Goal: Information Seeking & Learning: Learn about a topic

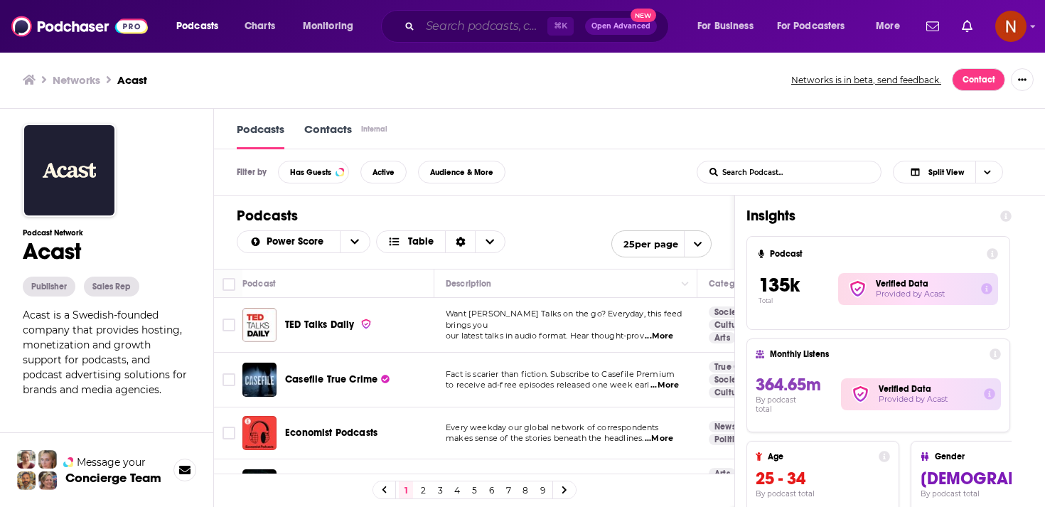
click at [463, 28] on input "Search podcasts, credits, & more..." at bounding box center [483, 26] width 127 height 23
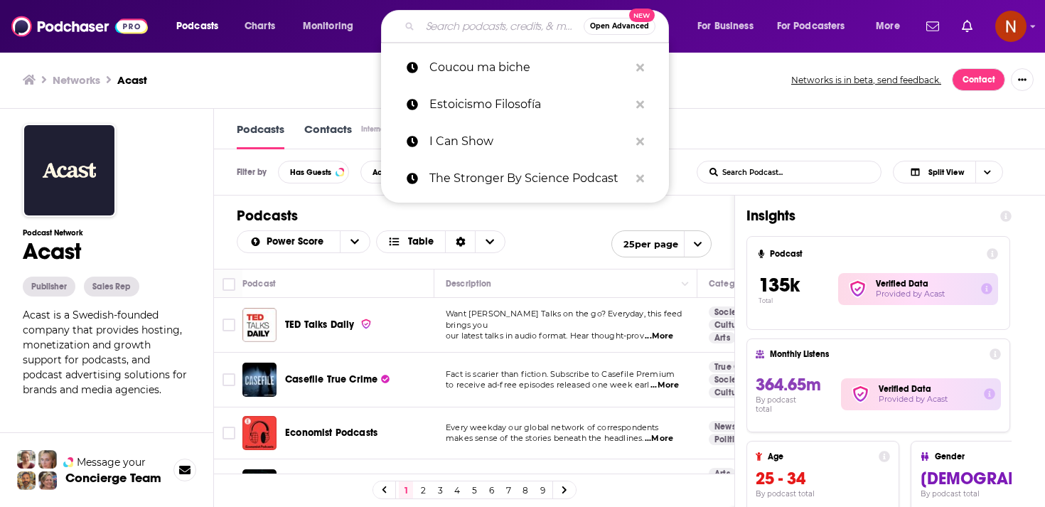
paste input "رختکن بازنده‌ها"
type input "رختکن بازنده‌ها"
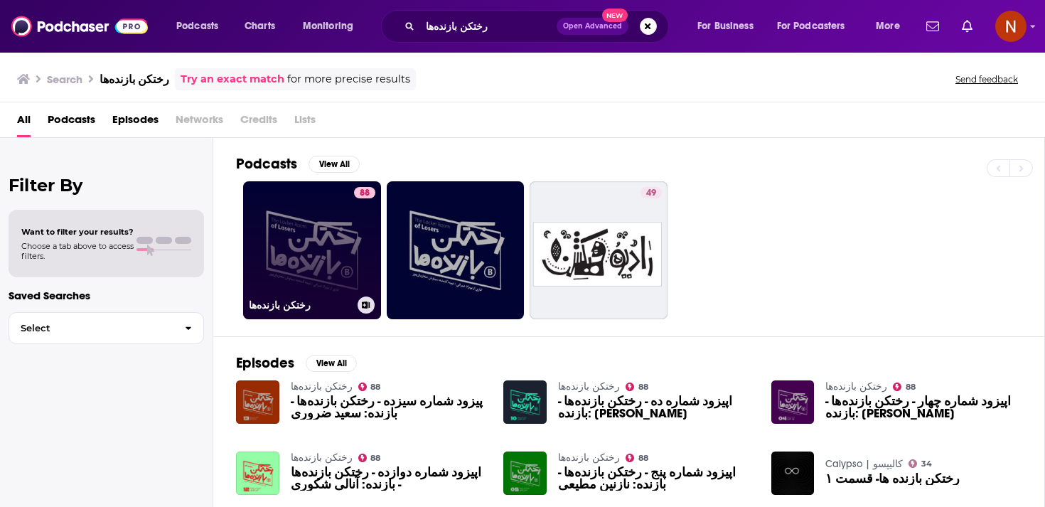
click at [307, 269] on link "88 رختکن بازنده‌ها" at bounding box center [312, 250] width 138 height 138
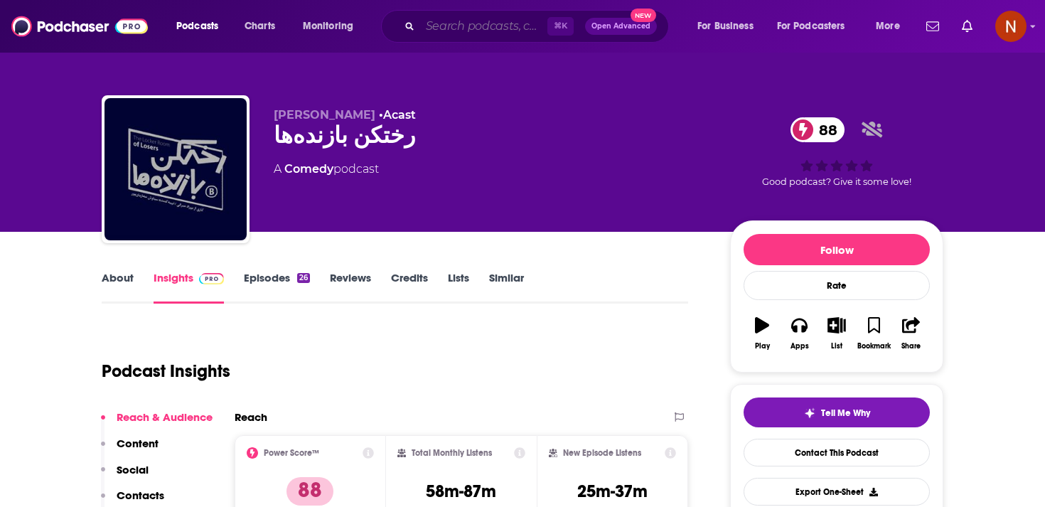
click at [473, 32] on input "Search podcasts, credits, & more..." at bounding box center [483, 26] width 127 height 23
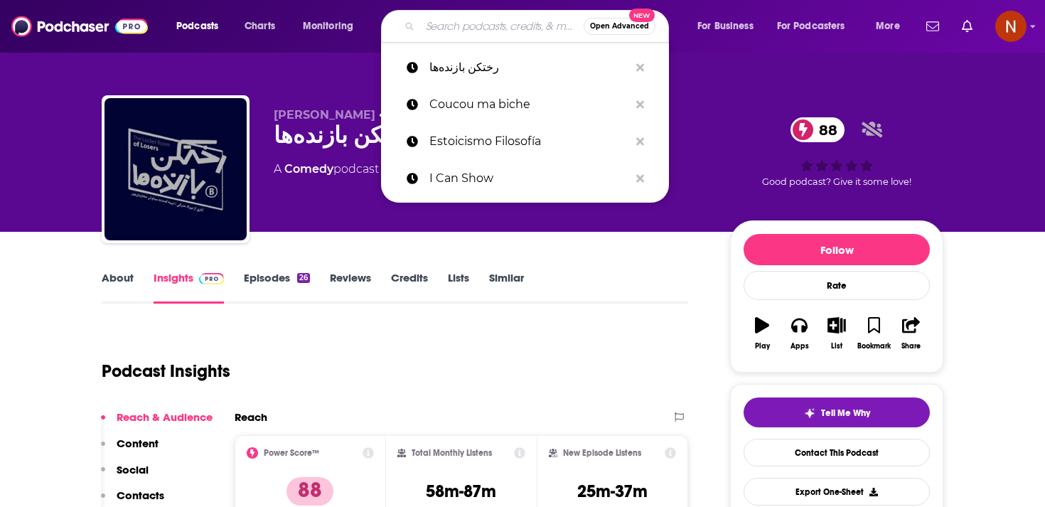
paste input "پادکست بنفش | Banafsh Podcast"
type input "پادکست بنفش | Banafsh Podcast"
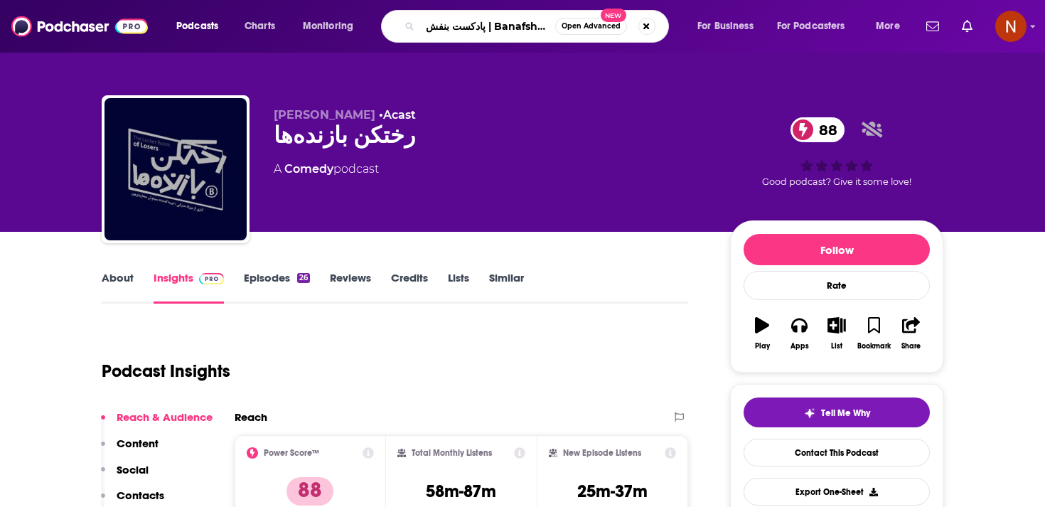
scroll to position [0, 25]
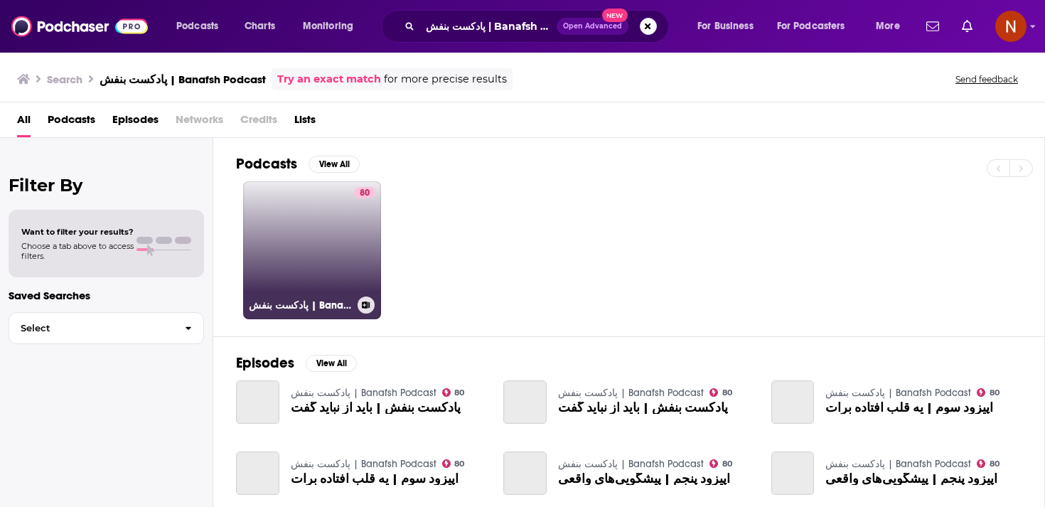
click at [331, 234] on link "80 پادکست بنفش | Banafsh Podcast" at bounding box center [312, 250] width 138 height 138
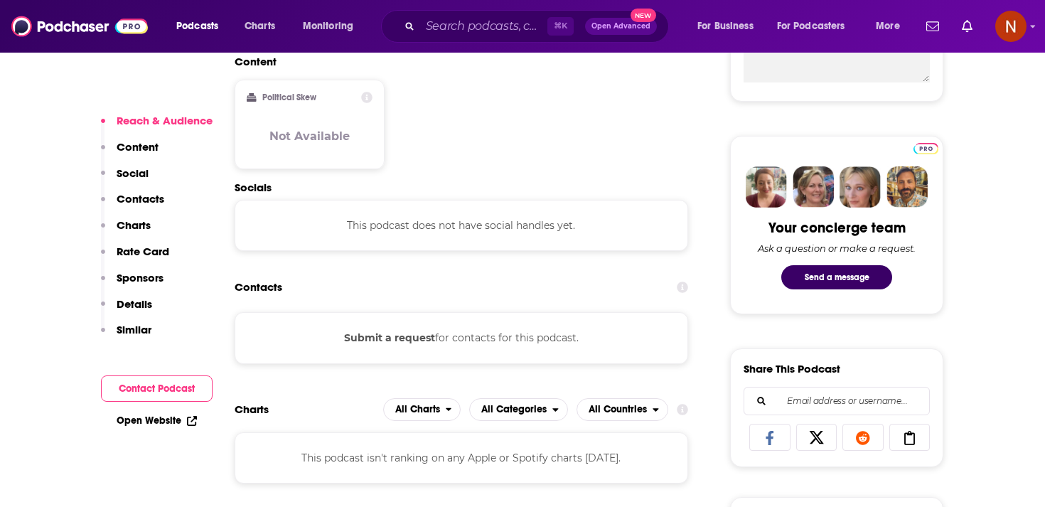
scroll to position [886, 0]
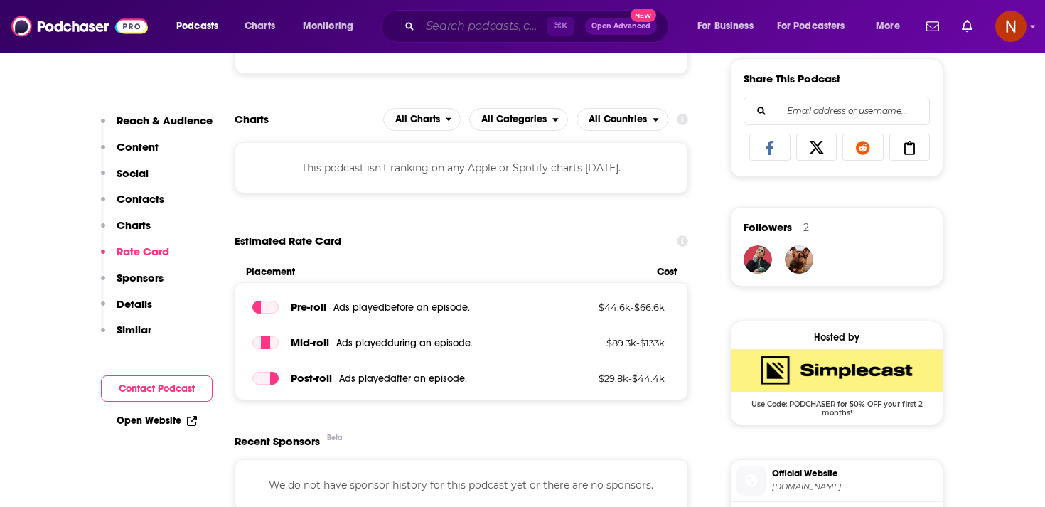
click at [493, 16] on input "Search podcasts, credits, & more..." at bounding box center [483, 26] width 127 height 23
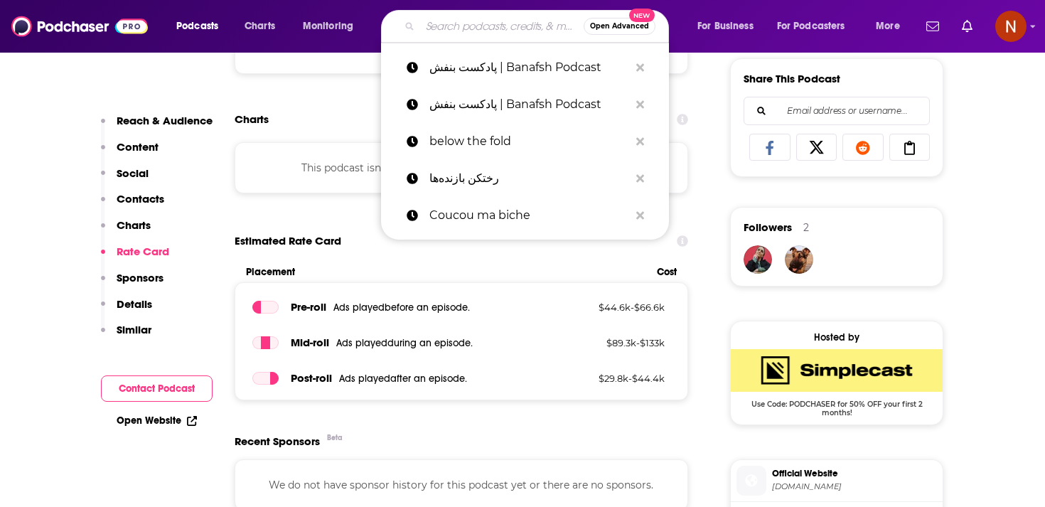
paste input "خداحافظ آفریقا"
type input "خداحافظ آفریقا"
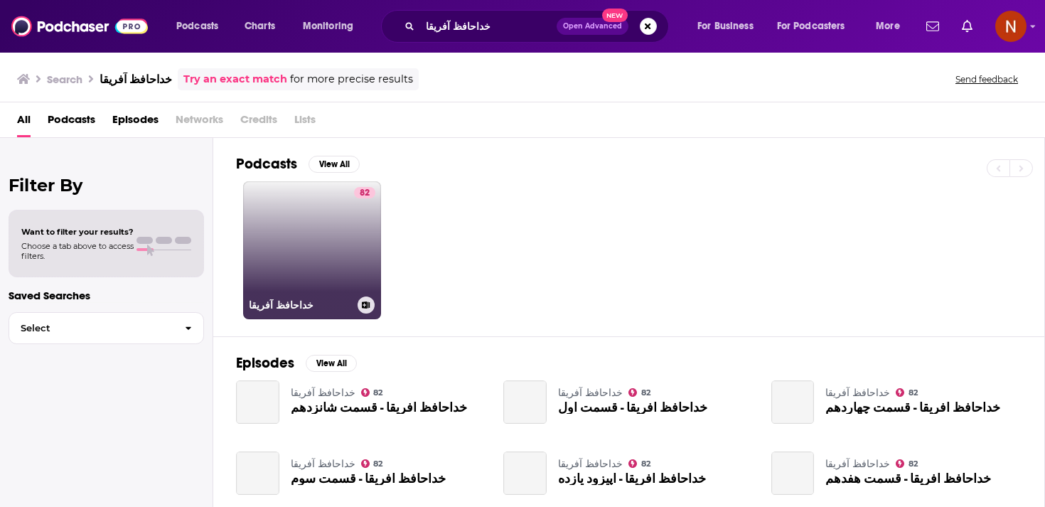
click at [325, 282] on link "82 خداحافظ آفریقا" at bounding box center [312, 250] width 138 height 138
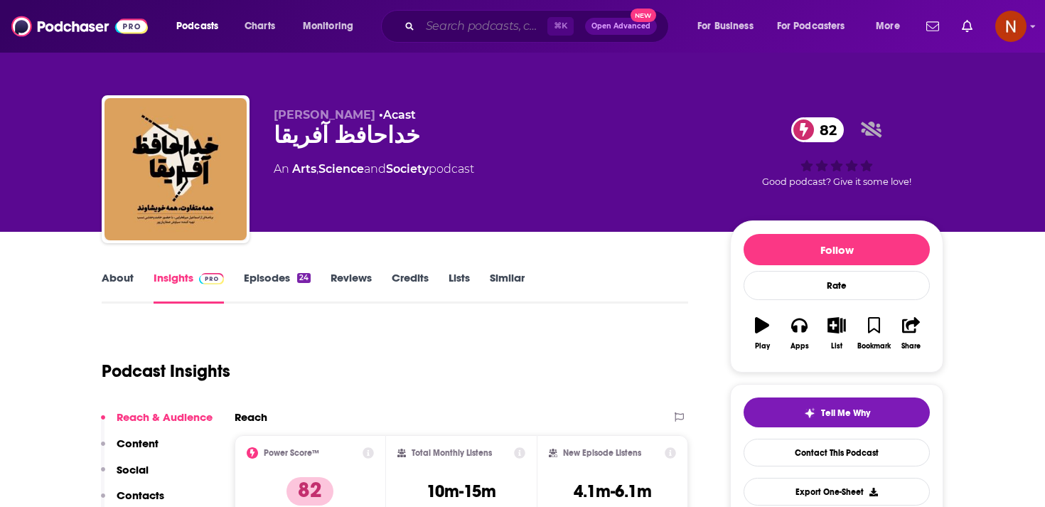
click at [440, 32] on input "Search podcasts, credits, & more..." at bounding box center [483, 26] width 127 height 23
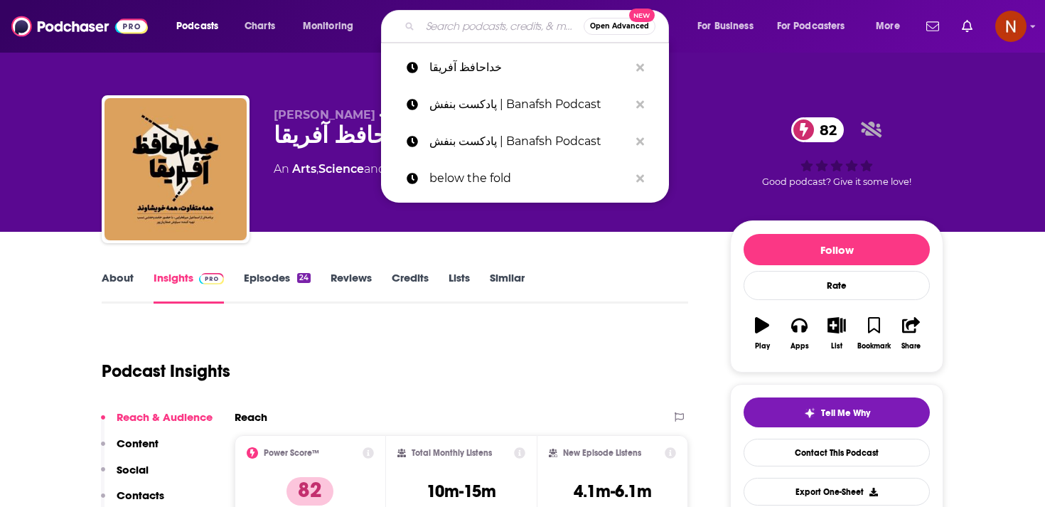
paste input "هاگیرواگیر"
type input "هاگیرواگیر"
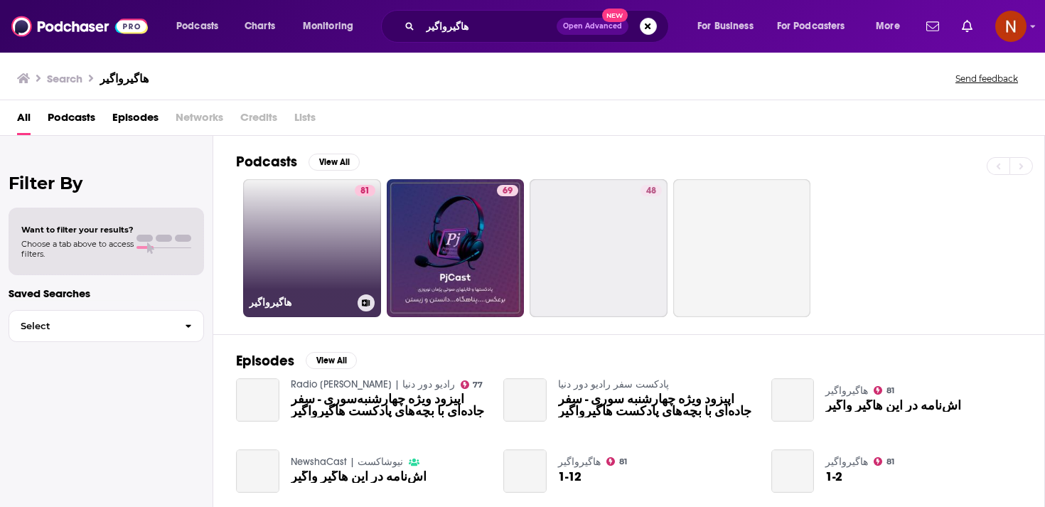
click at [348, 262] on link "81 هاگیرواگیر" at bounding box center [312, 248] width 138 height 138
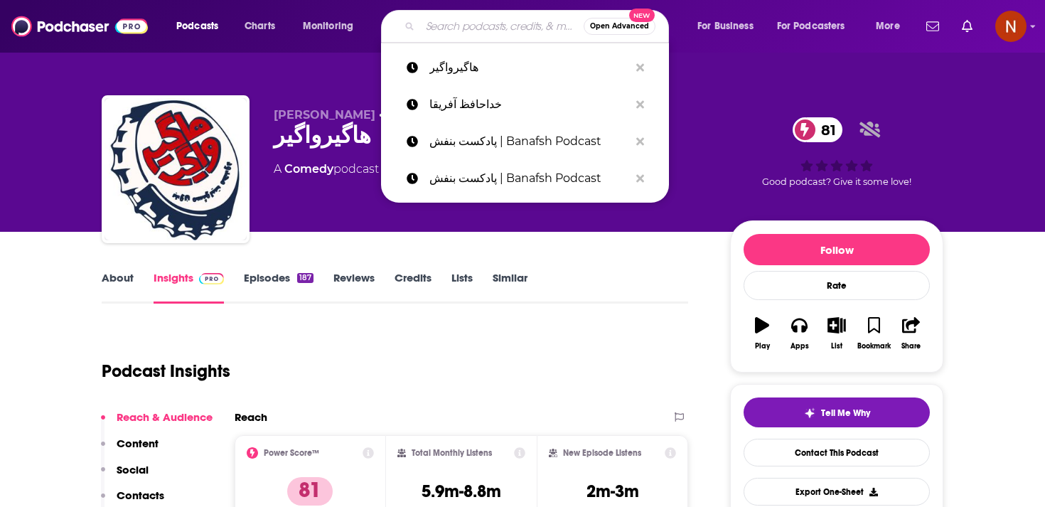
click at [466, 28] on input "Search podcasts, credits, & more..." at bounding box center [502, 26] width 164 height 23
paste input "پرچم سفید"
type input "پرچم سفید"
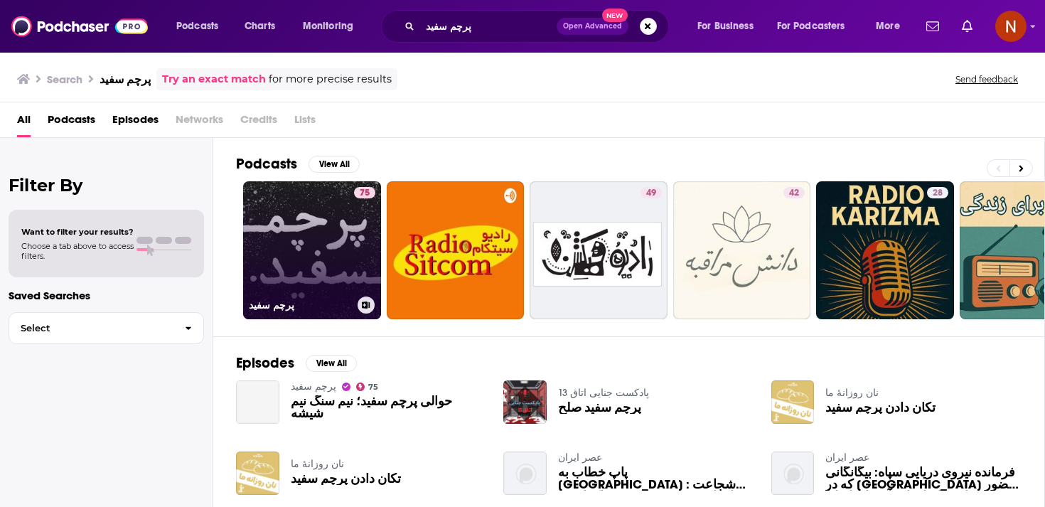
click at [302, 288] on link "75 پرچم سفید" at bounding box center [312, 250] width 138 height 138
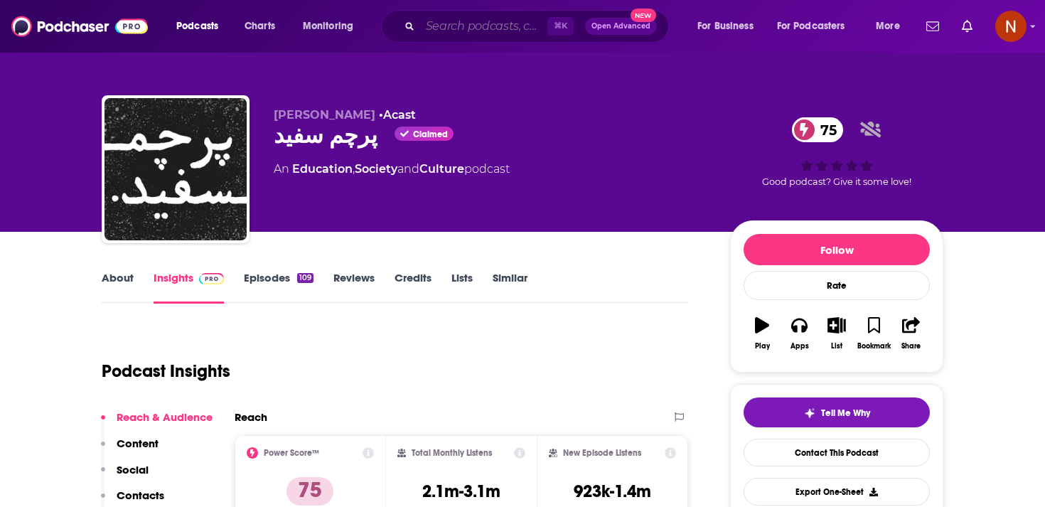
click at [491, 16] on input "Search podcasts, credits, & more..." at bounding box center [483, 26] width 127 height 23
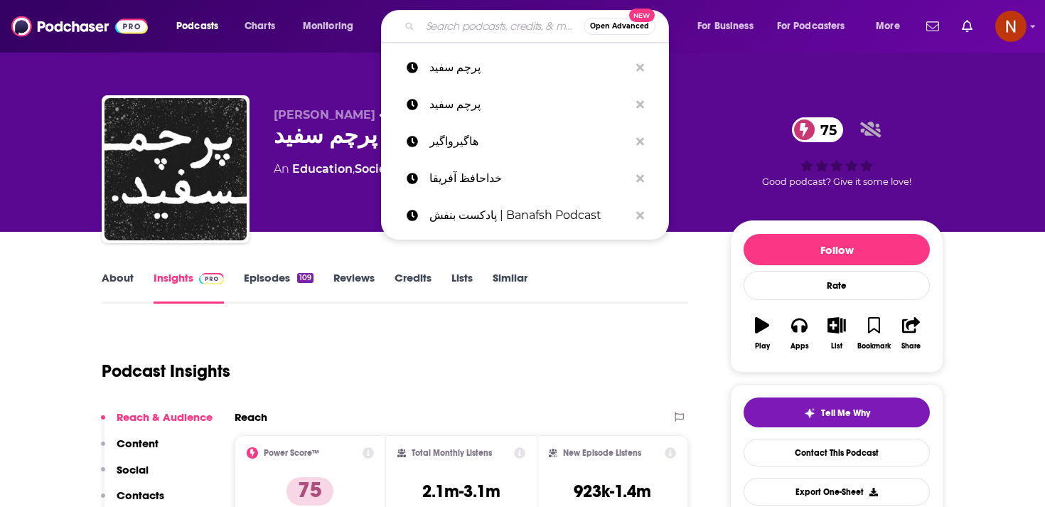
paste input "قاب تاریخ"
type input "قاب تاریخ"
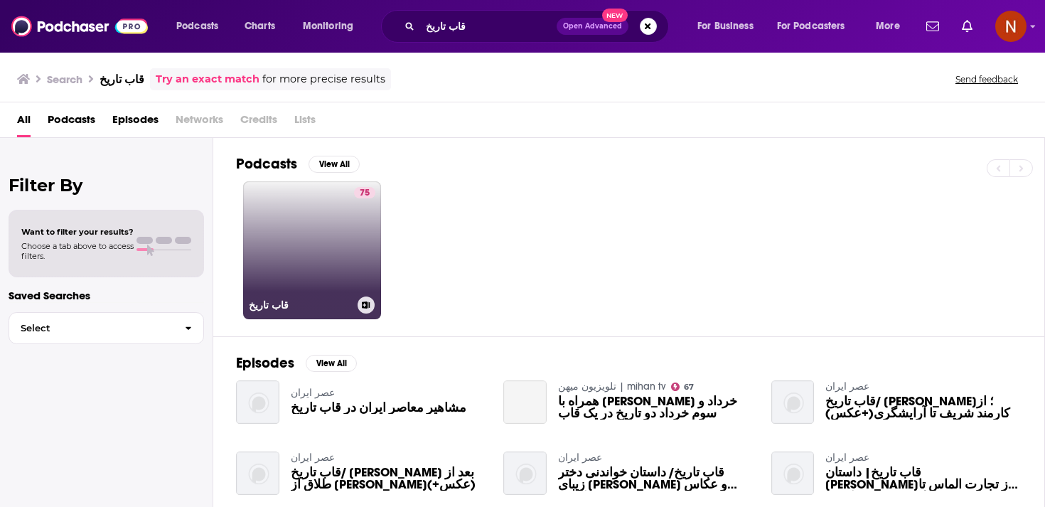
click at [354, 242] on div "75" at bounding box center [364, 241] width 21 height 109
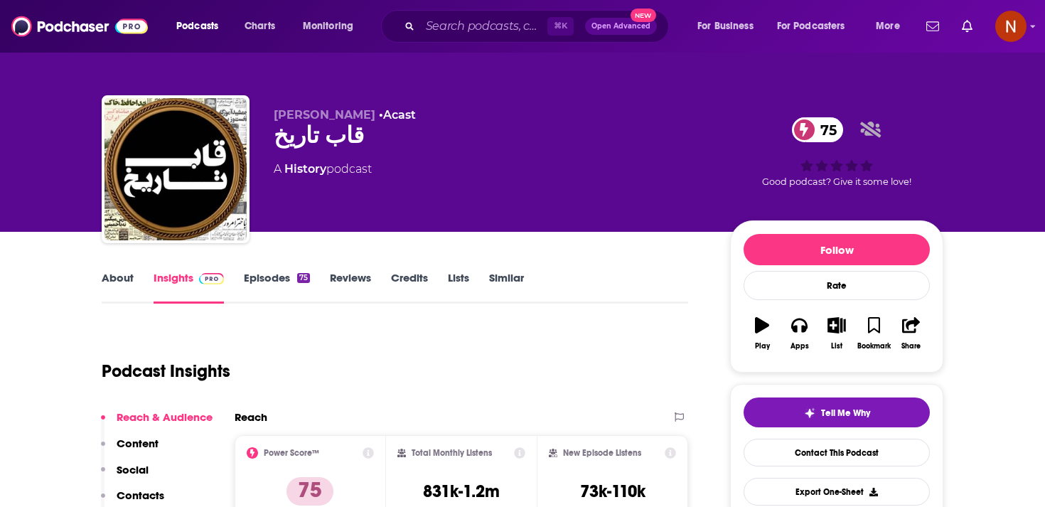
click at [457, 13] on div "⌘ K Open Advanced New" at bounding box center [525, 26] width 288 height 33
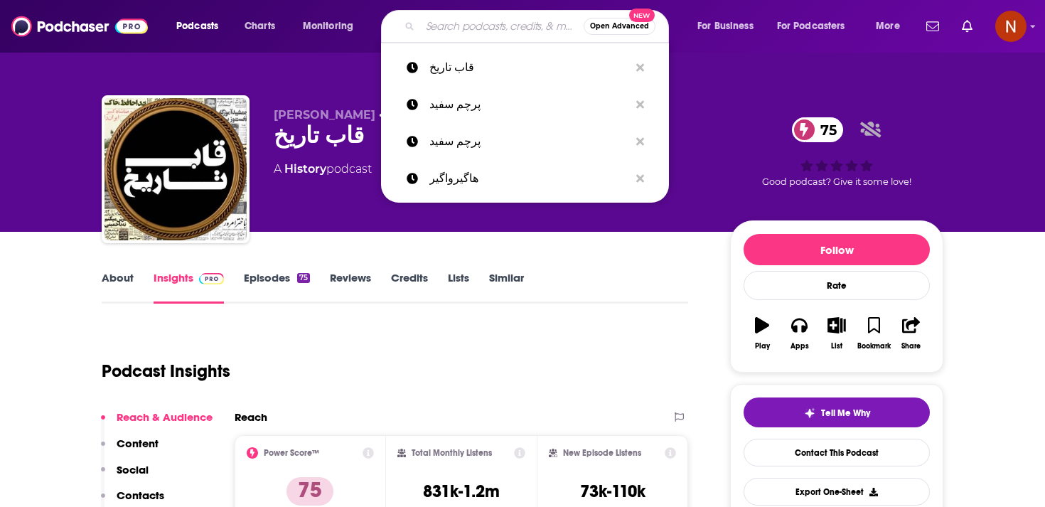
click at [457, 17] on input "Search podcasts, credits, & more..." at bounding box center [502, 26] width 164 height 23
paste input "دچار"
type input "دچار"
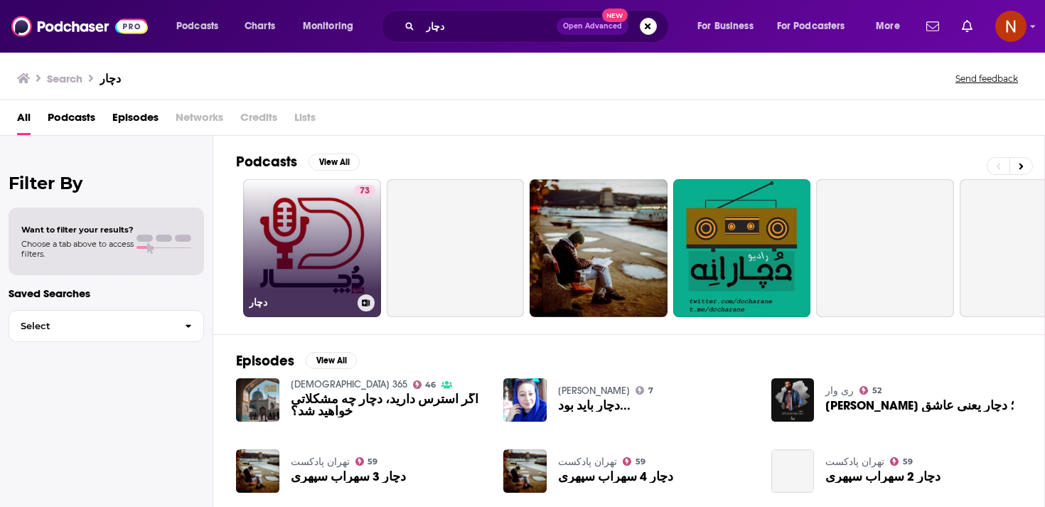
click at [333, 257] on link "73 دچار" at bounding box center [312, 248] width 138 height 138
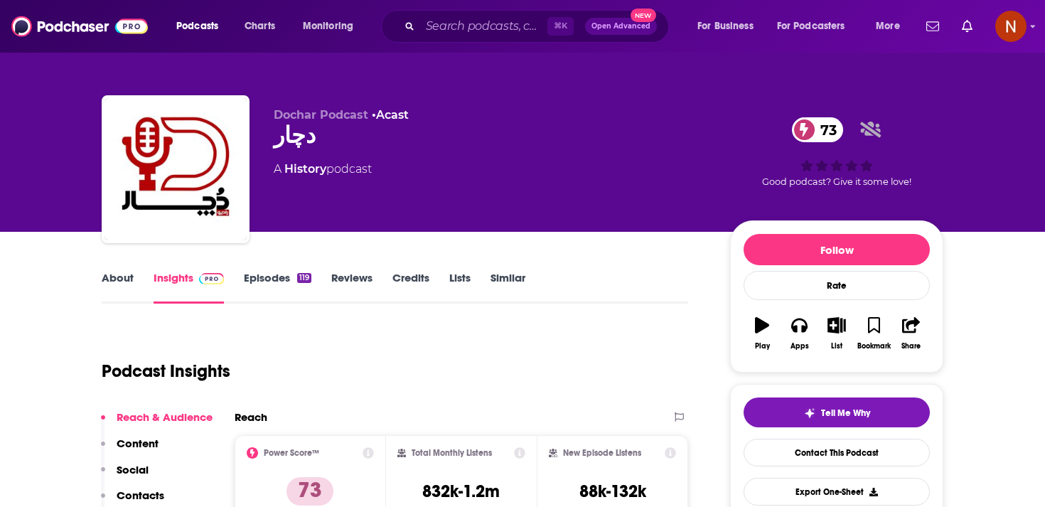
click at [483, 39] on div "⌘ K Open Advanced New" at bounding box center [525, 26] width 288 height 33
click at [484, 35] on input "Search podcasts, credits, & more..." at bounding box center [483, 26] width 127 height 23
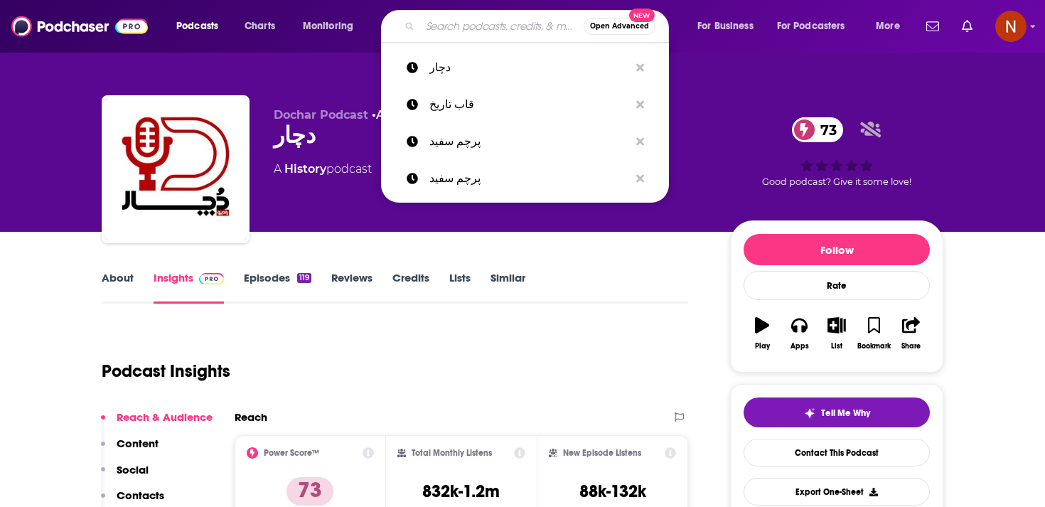
paste input "MimmPodcast | پادکست میم"
type input "MimmPodcast | پادکست میم"
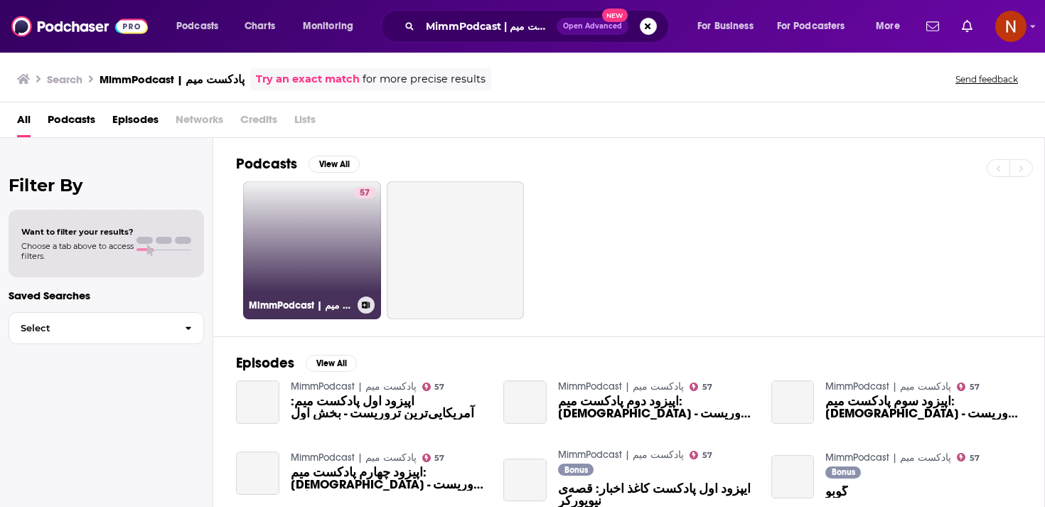
click at [299, 293] on link "57 MimmPodcast | پادکست میم" at bounding box center [312, 250] width 138 height 138
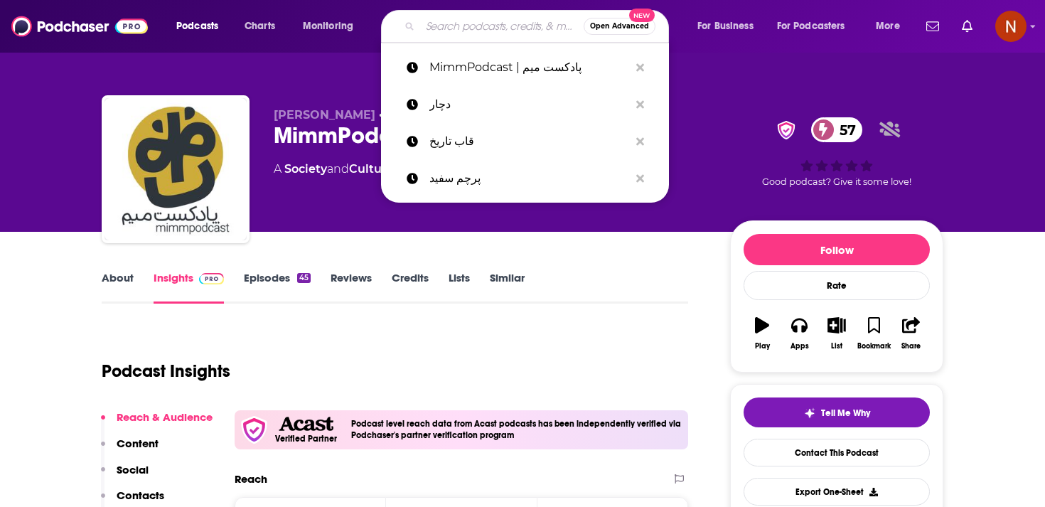
click at [479, 23] on input "Search podcasts, credits, & more..." at bounding box center [502, 26] width 164 height 23
paste input "فلسفه علم"
type input "فلسفه علم"
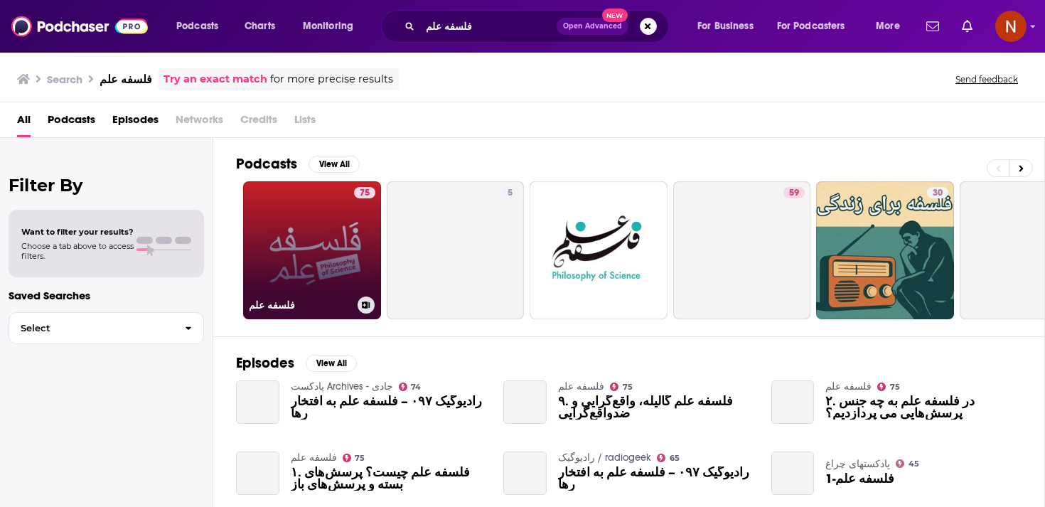
click at [323, 273] on link "75 فلسفه علم" at bounding box center [312, 250] width 138 height 138
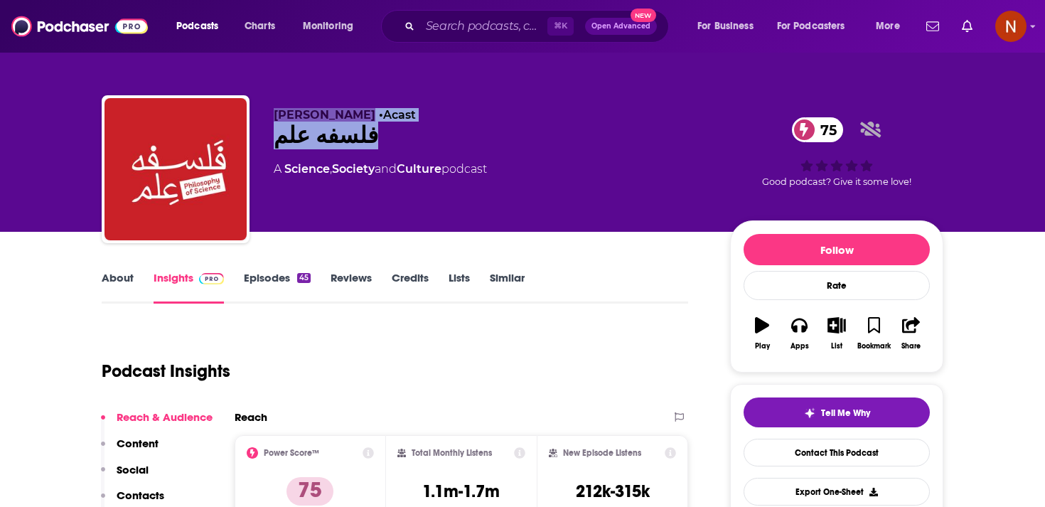
drag, startPoint x: 491, startPoint y: 129, endPoint x: 274, endPoint y: 114, distance: 218.0
click at [274, 114] on div "[PERSON_NAME] • Acast فلسفه علم 75 A Science , Society and Culture podcast" at bounding box center [491, 165] width 434 height 114
click at [274, 114] on span "[PERSON_NAME]" at bounding box center [325, 115] width 102 height 14
drag, startPoint x: 274, startPoint y: 114, endPoint x: 364, endPoint y: 129, distance: 91.5
click at [365, 129] on div "[PERSON_NAME] • Acast فلسفه علم 75 A Science , Society and Culture podcast" at bounding box center [491, 165] width 434 height 114
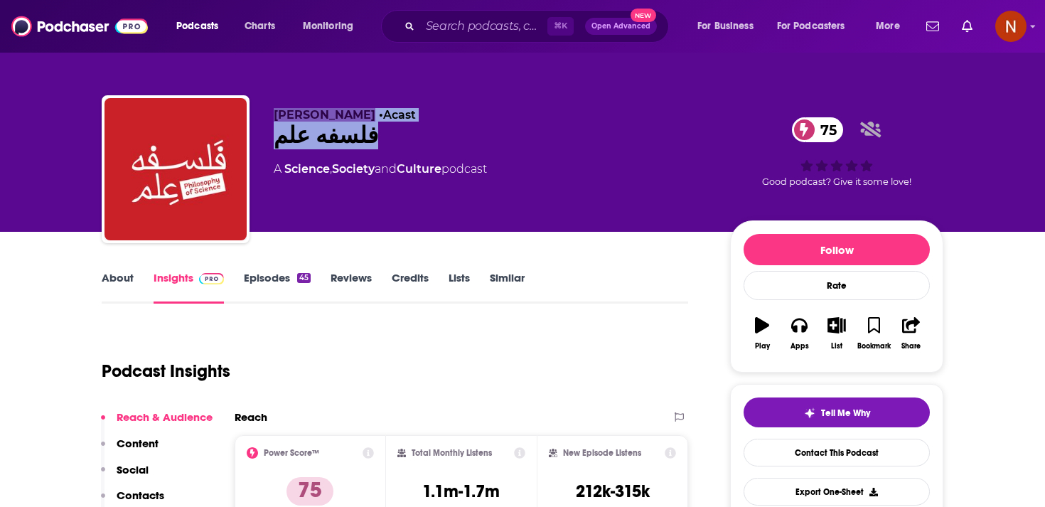
click at [364, 129] on div "فلسفه علم 75" at bounding box center [491, 136] width 434 height 28
